Goal: Task Accomplishment & Management: Complete application form

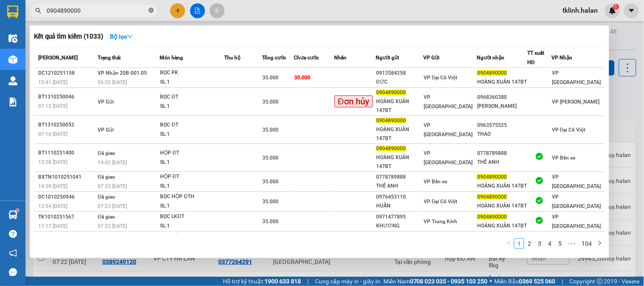
click at [152, 10] on icon "close-circle" at bounding box center [151, 10] width 5 height 5
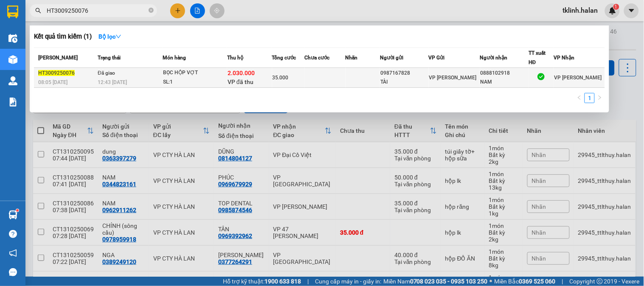
type input "HT3009250076"
click at [301, 82] on div "35.000" at bounding box center [289, 77] width 32 height 9
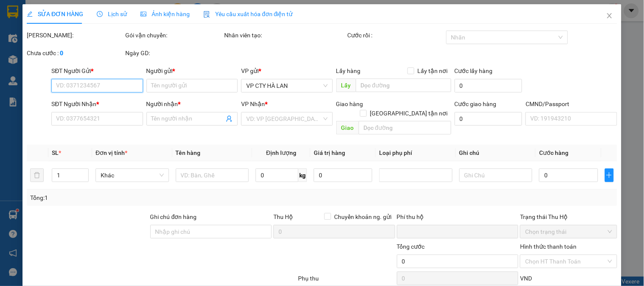
type input "0987167828"
type input "TÀI"
type input "0888102918"
type input "NAM"
type input "KHÁCH MUỐN NHẬN TIỀN MẶT"
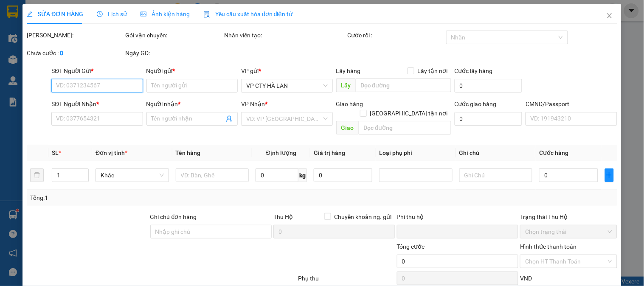
checkbox input "true"
type input "2.030.000"
type input "40.000"
type input "35.000"
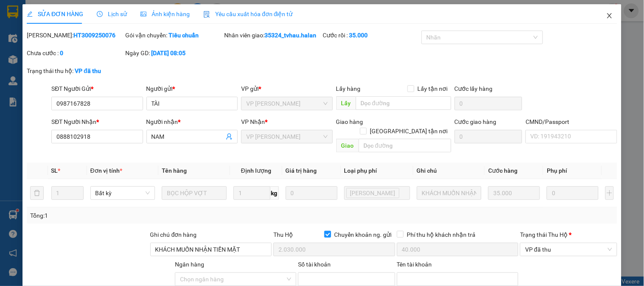
click at [607, 12] on span "Close" at bounding box center [610, 16] width 24 height 24
